Goal: Task Accomplishment & Management: Manage account settings

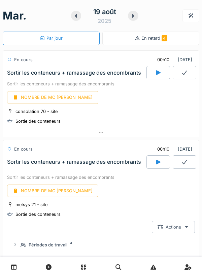
scroll to position [1595, 0]
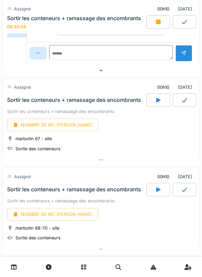
click at [154, 27] on div at bounding box center [158, 21] width 24 height 13
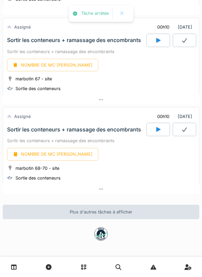
scroll to position [1478, 0]
click at [160, 43] on div at bounding box center [158, 40] width 24 height 13
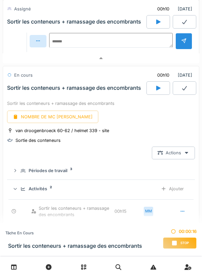
scroll to position [659, 0]
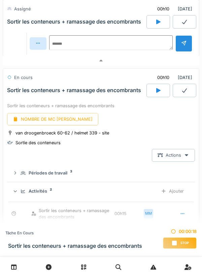
click at [20, 197] on div "Activités 2 Ajouter" at bounding box center [100, 191] width 177 height 12
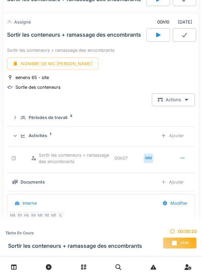
scroll to position [443, 0]
click at [22, 138] on icon at bounding box center [23, 136] width 5 height 4
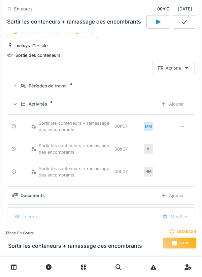
scroll to position [157, 0]
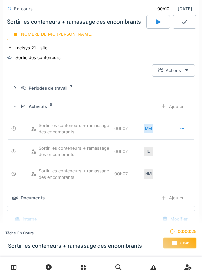
click at [21, 110] on div "Activités 3" at bounding box center [87, 106] width 132 height 6
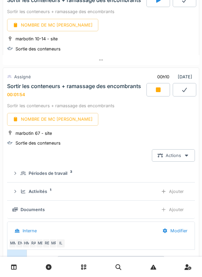
scroll to position [1274, 0]
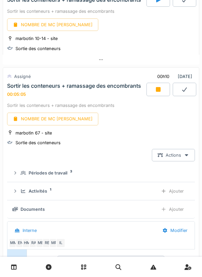
click at [151, 92] on div at bounding box center [158, 89] width 24 height 13
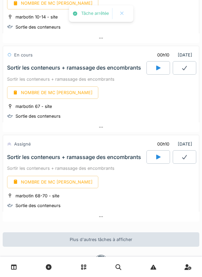
scroll to position [1329, 0]
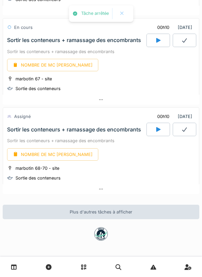
click at [159, 129] on icon at bounding box center [158, 129] width 4 height 5
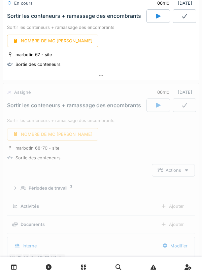
scroll to position [1410, 0]
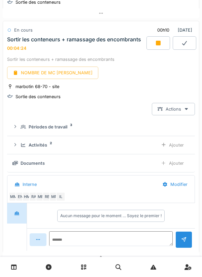
click at [154, 50] on div at bounding box center [158, 42] width 24 height 13
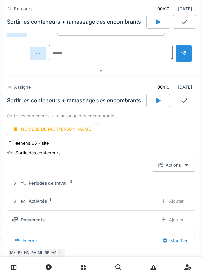
scroll to position [304, 0]
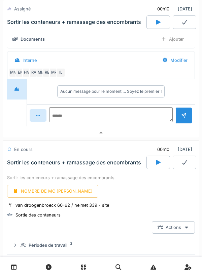
click at [105, 138] on div at bounding box center [101, 133] width 196 height 10
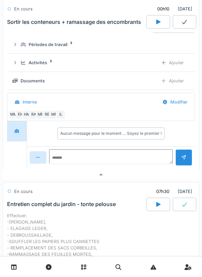
click at [103, 177] on icon at bounding box center [100, 175] width 5 height 4
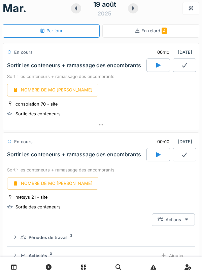
scroll to position [0, 0]
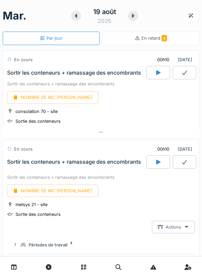
click at [155, 39] on span "En retard 4" at bounding box center [154, 38] width 26 height 5
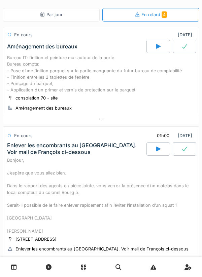
click at [67, 17] on div "Par jour" at bounding box center [51, 14] width 97 height 13
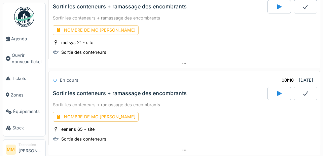
scroll to position [152, 0]
